Goal: Check status: Check status

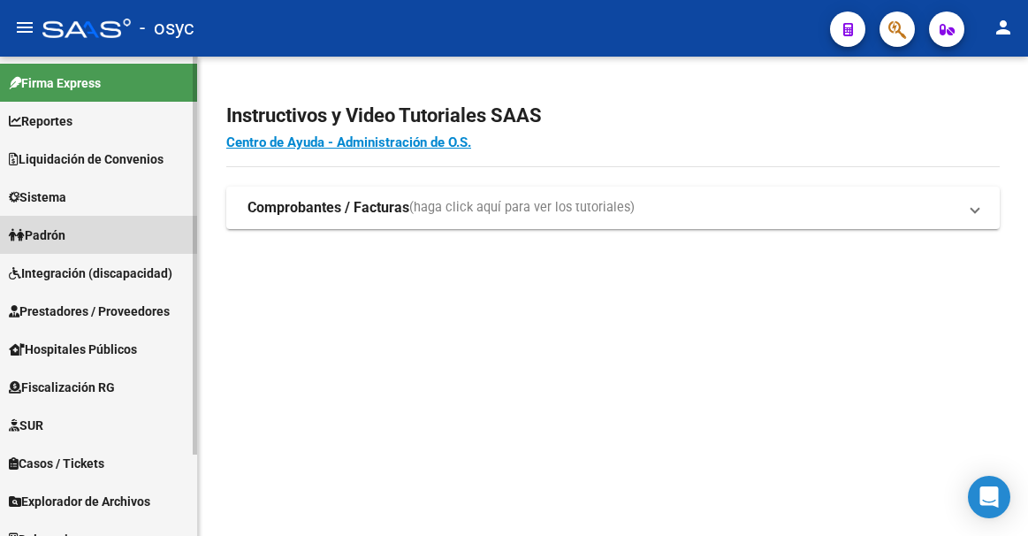
click at [65, 234] on span "Padrón" at bounding box center [37, 234] width 57 height 19
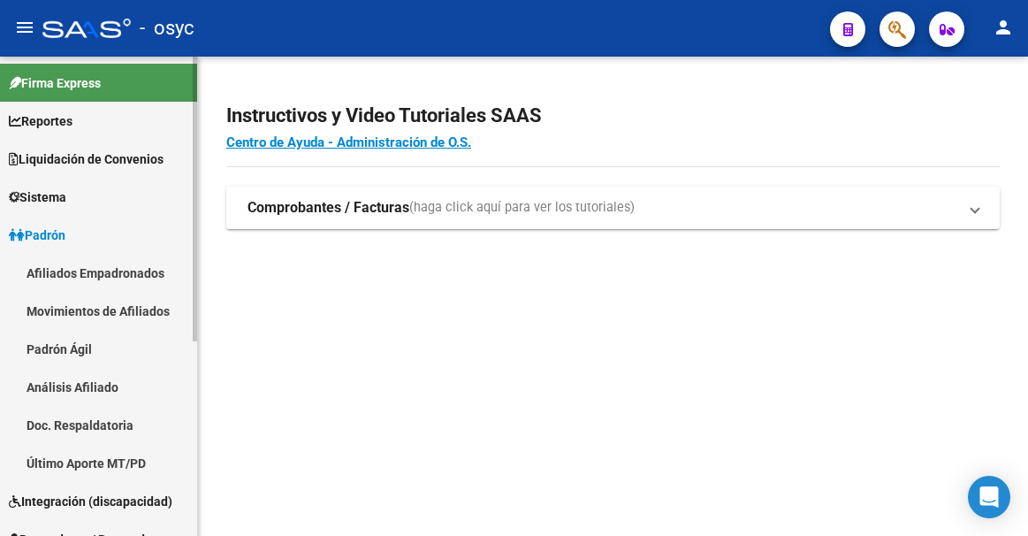
click at [110, 343] on link "Padrón Ágil" at bounding box center [98, 349] width 197 height 38
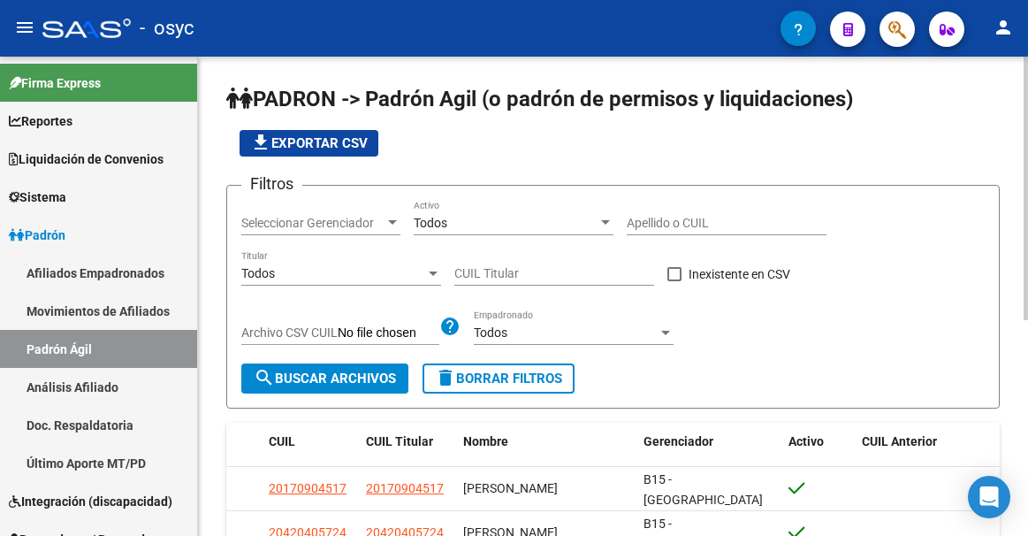
click at [363, 271] on div "Todos" at bounding box center [333, 273] width 184 height 15
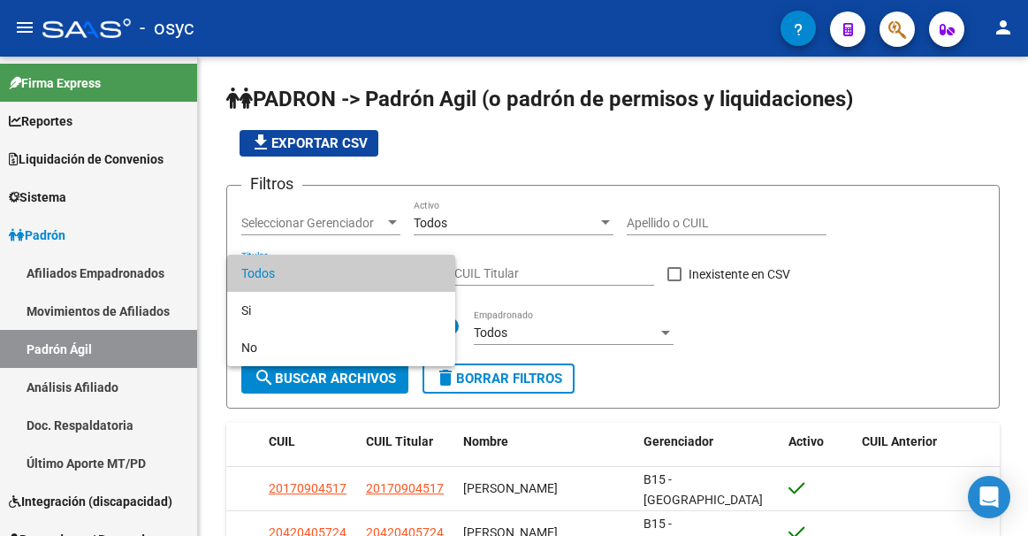
click at [594, 124] on div at bounding box center [514, 268] width 1028 height 536
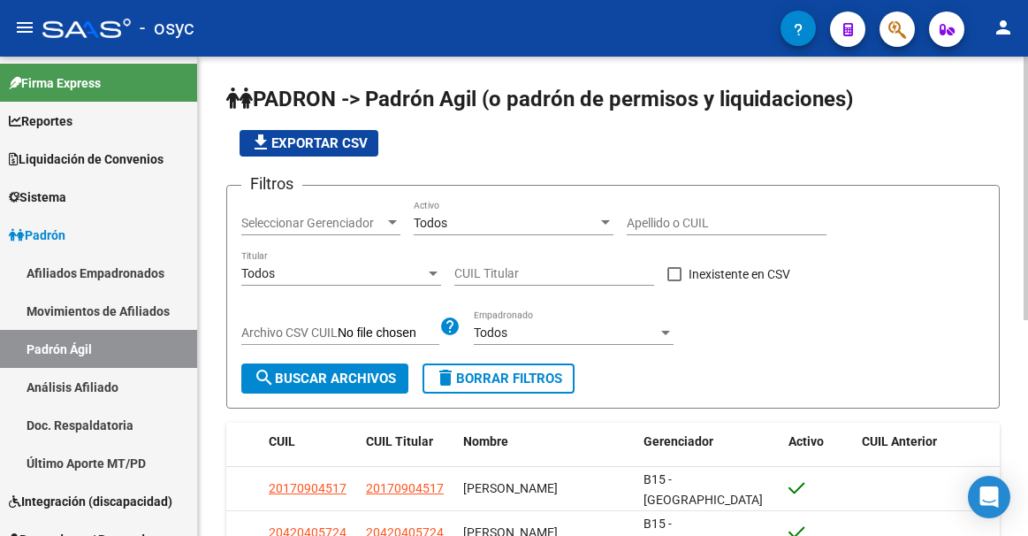
click at [311, 271] on div "Todos" at bounding box center [333, 273] width 184 height 15
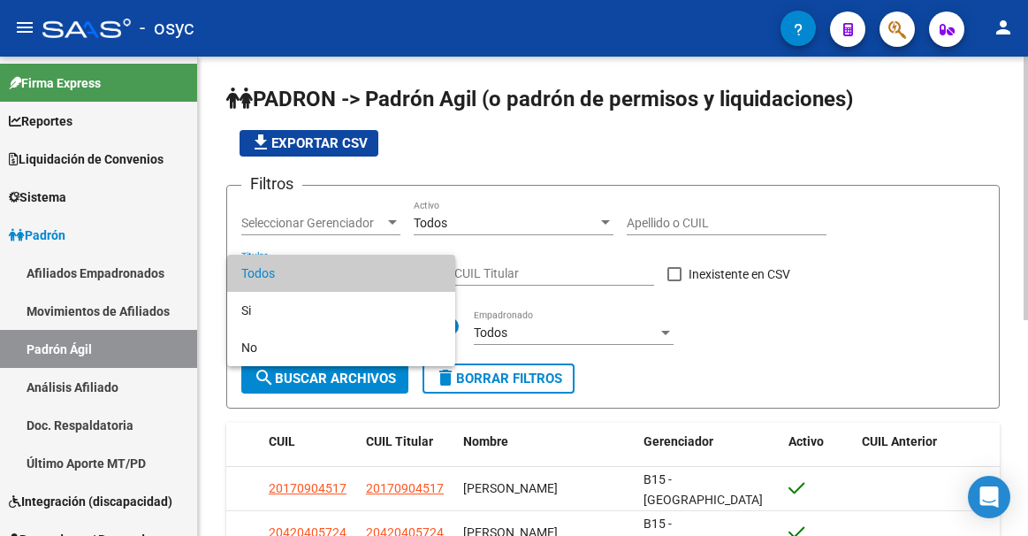
click at [473, 133] on div at bounding box center [514, 268] width 1028 height 536
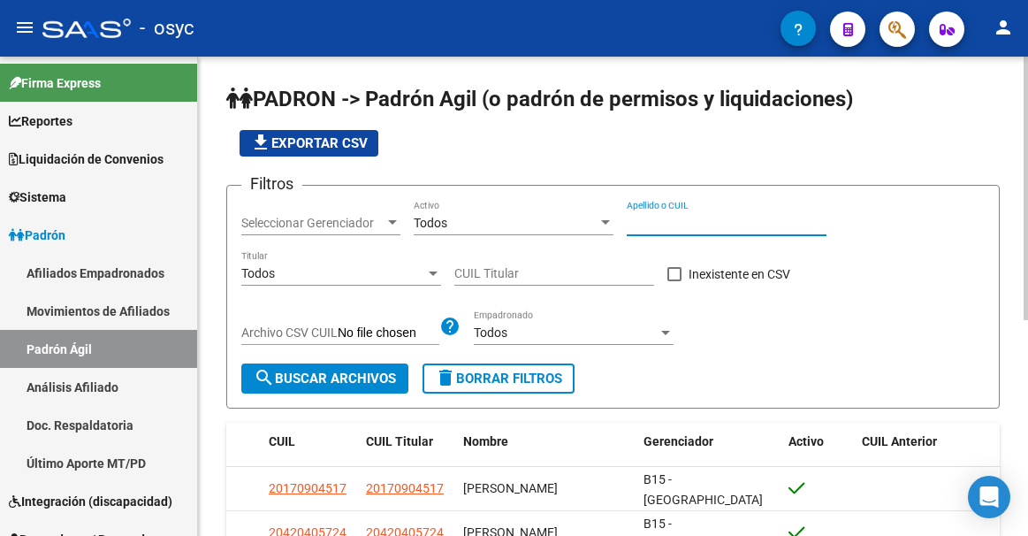
click at [664, 220] on input "Apellido o CUIL" at bounding box center [727, 223] width 200 height 15
paste input "27290909169"
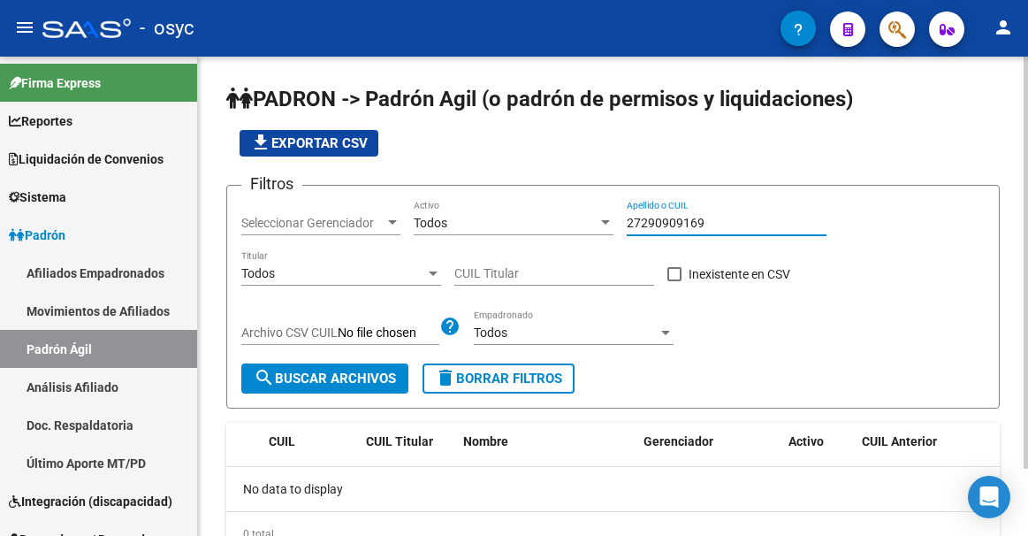
scroll to position [78, 0]
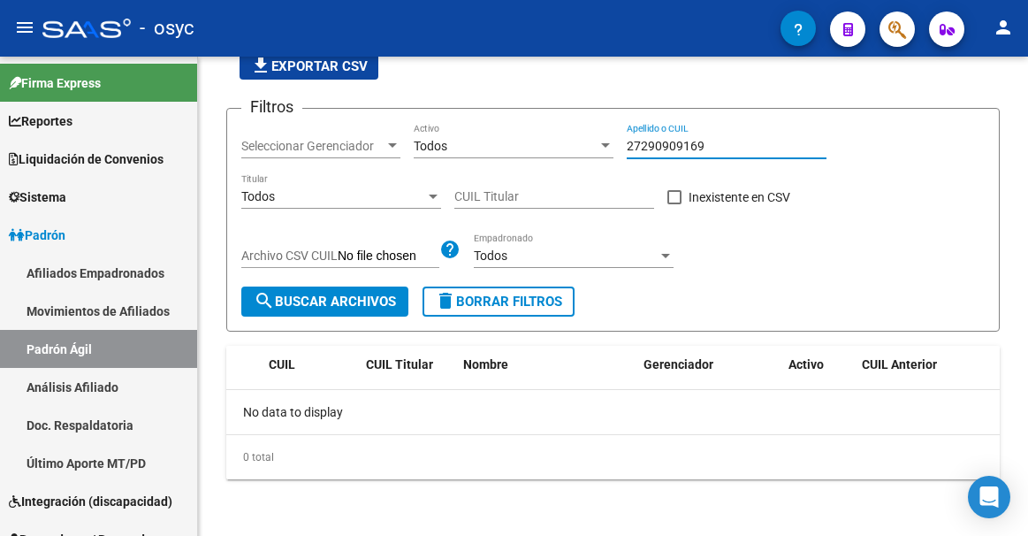
type input "27290909169"
